Goal: Transaction & Acquisition: Purchase product/service

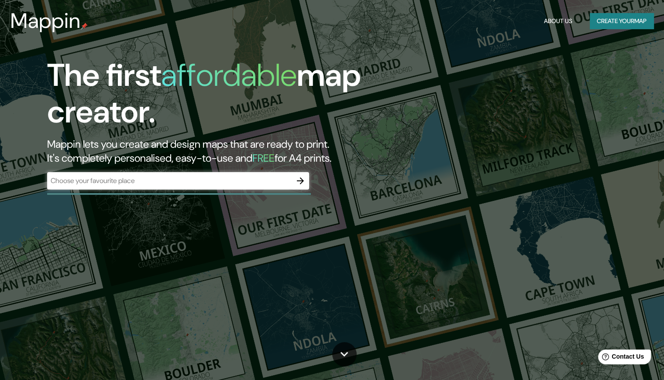
click at [254, 187] on div "​" at bounding box center [178, 180] width 262 height 17
click at [277, 181] on input "text" at bounding box center [169, 181] width 244 height 10
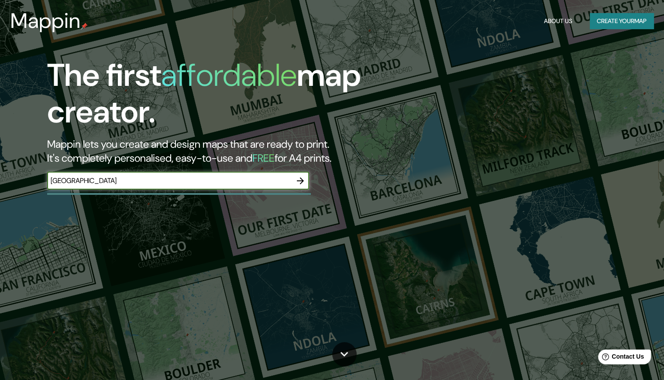
type input "[GEOGRAPHIC_DATA]"
click at [305, 178] on button "button" at bounding box center [299, 180] width 17 height 17
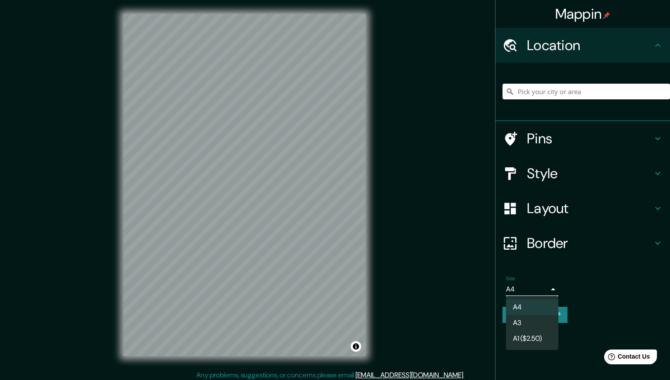
click at [543, 288] on body "Mappin Location Pins Style Layout Border Choose a border. Hint : you can make l…" at bounding box center [335, 190] width 670 height 380
click at [525, 322] on li "A3" at bounding box center [532, 323] width 52 height 16
type input "a4"
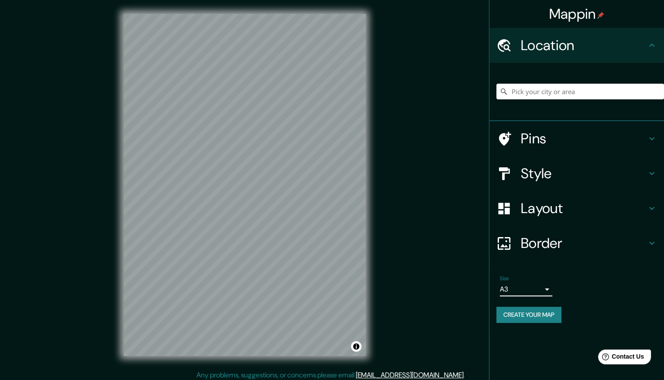
click at [536, 170] on h4 "Style" at bounding box center [584, 173] width 126 height 17
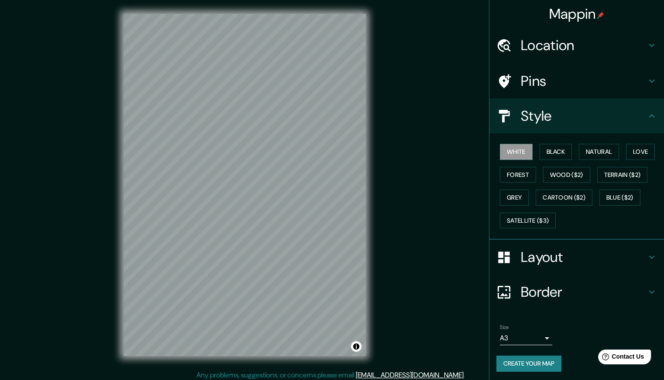
click at [524, 261] on h4 "Layout" at bounding box center [584, 257] width 126 height 17
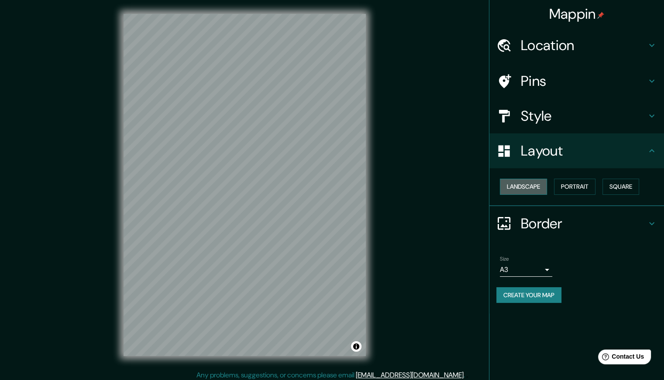
click at [532, 183] on button "Landscape" at bounding box center [523, 187] width 47 height 16
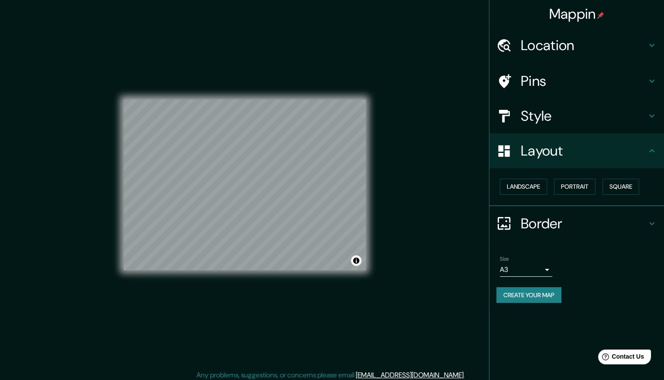
click at [555, 183] on div "Landscape [GEOGRAPHIC_DATA]" at bounding box center [580, 186] width 168 height 23
click at [590, 184] on button "Portrait" at bounding box center [574, 187] width 41 height 16
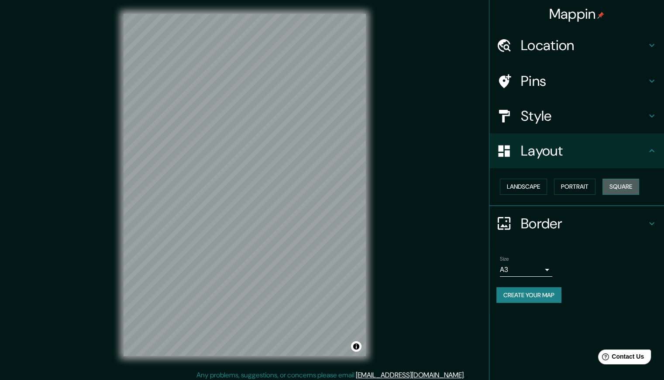
click at [637, 181] on button "Square" at bounding box center [620, 187] width 37 height 16
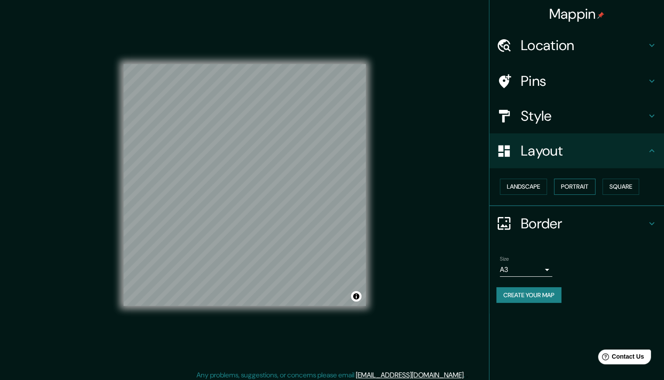
click at [556, 185] on button "Portrait" at bounding box center [574, 187] width 41 height 16
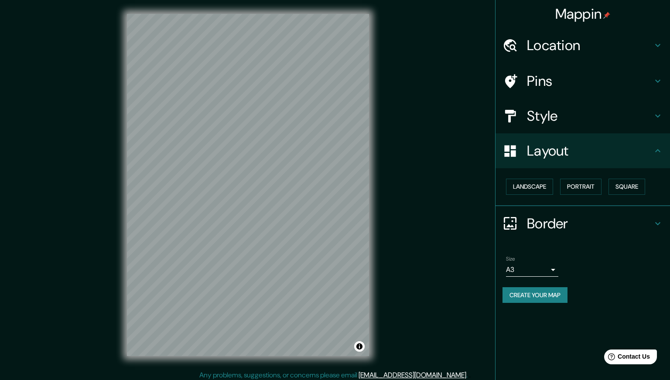
click at [535, 271] on body "Mappin Location Pins Style Layout Landscape Portrait Square Border Choose a bor…" at bounding box center [335, 190] width 670 height 380
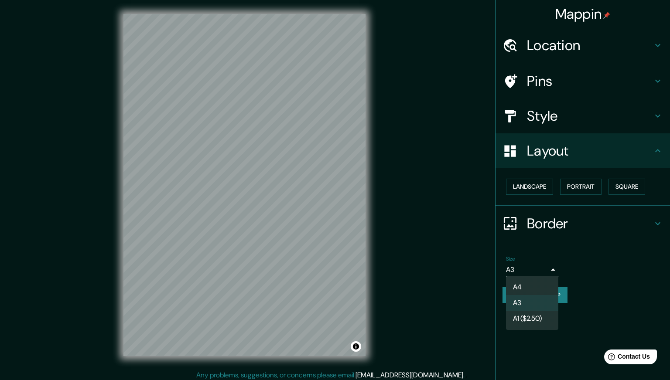
click at [610, 246] on div at bounding box center [335, 190] width 670 height 380
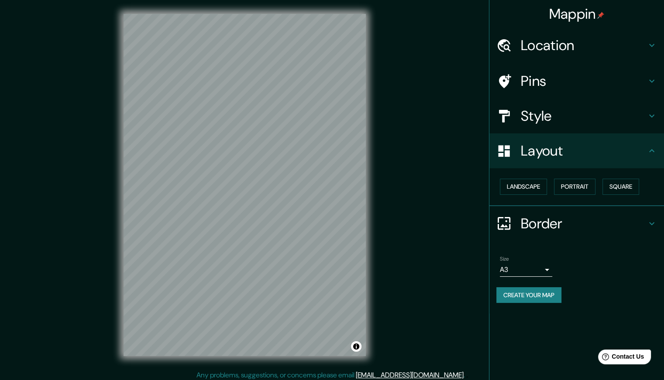
click at [449, 283] on div "Mappin Location Pins Style Layout Landscape Portrait Square Border Choose a bor…" at bounding box center [332, 192] width 664 height 384
click at [529, 121] on h4 "Style" at bounding box center [584, 115] width 126 height 17
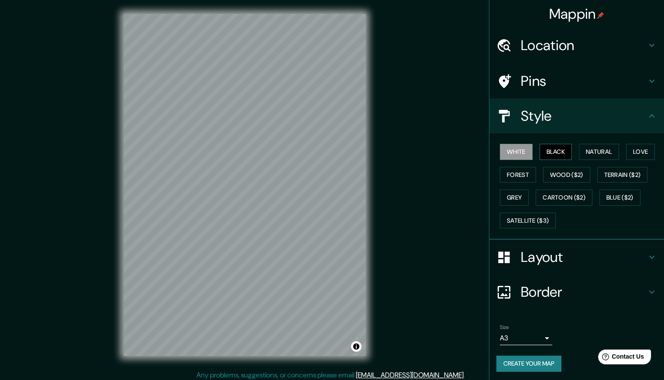
click at [541, 150] on button "Black" at bounding box center [555, 152] width 33 height 16
click at [585, 151] on button "Natural" at bounding box center [599, 152] width 40 height 16
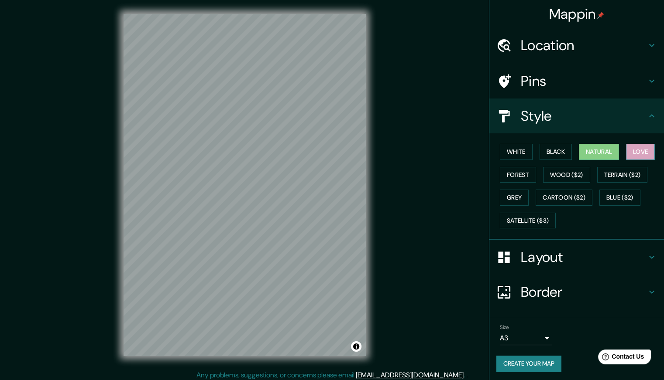
click at [637, 151] on button "Love" at bounding box center [640, 152] width 29 height 16
click at [501, 171] on button "Forest" at bounding box center [518, 175] width 36 height 16
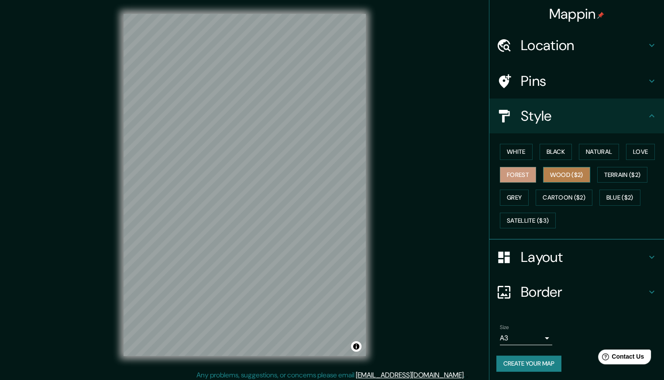
click at [564, 171] on button "Wood ($2)" at bounding box center [566, 175] width 47 height 16
click at [616, 170] on button "Terrain ($2)" at bounding box center [622, 175] width 51 height 16
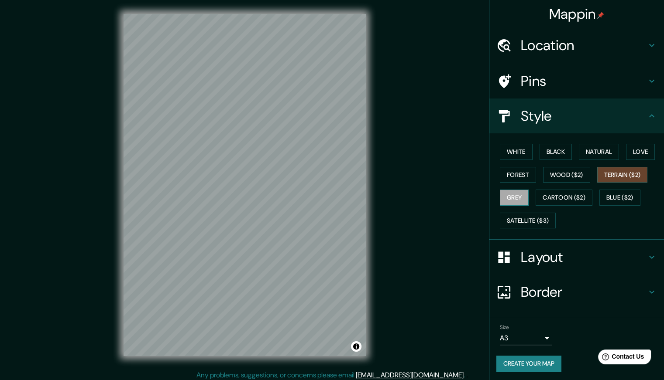
click at [509, 196] on button "Grey" at bounding box center [514, 198] width 29 height 16
click at [552, 195] on button "Cartoon ($2)" at bounding box center [563, 198] width 57 height 16
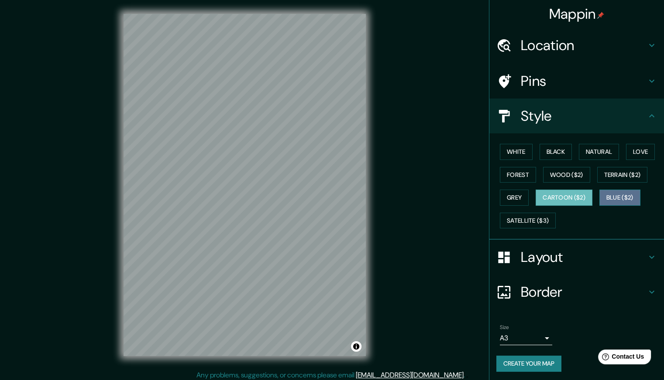
click at [613, 194] on button "Blue ($2)" at bounding box center [619, 198] width 41 height 16
click at [529, 254] on h4 "Layout" at bounding box center [584, 256] width 126 height 17
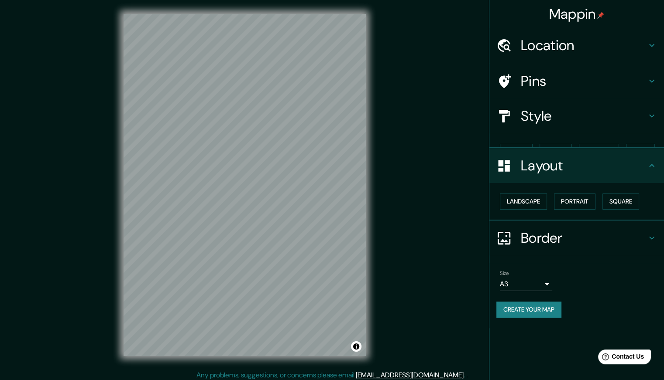
scroll to position [0, 0]
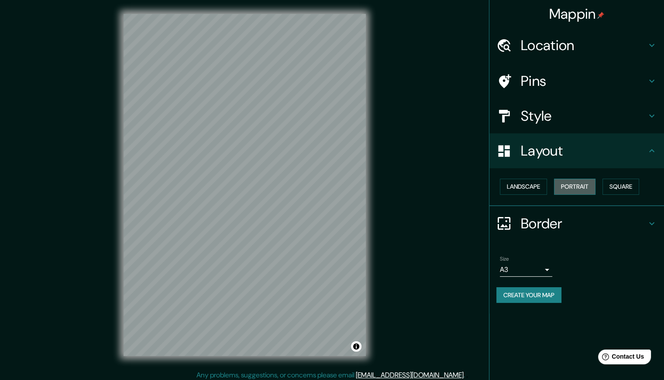
click at [570, 184] on button "Portrait" at bounding box center [574, 187] width 41 height 16
